Goal: Navigation & Orientation: Find specific page/section

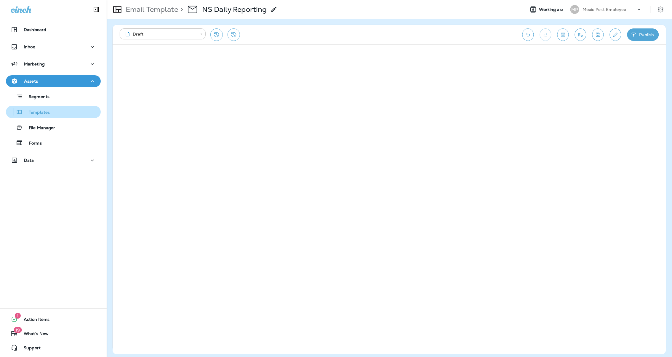
click at [33, 112] on p "Templates" at bounding box center [36, 113] width 27 height 6
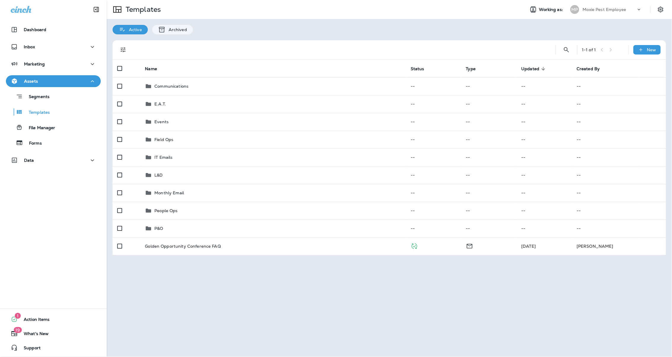
click at [415, 16] on div "Templates" at bounding box center [313, 9] width 413 height 17
